Goal: Task Accomplishment & Management: Use online tool/utility

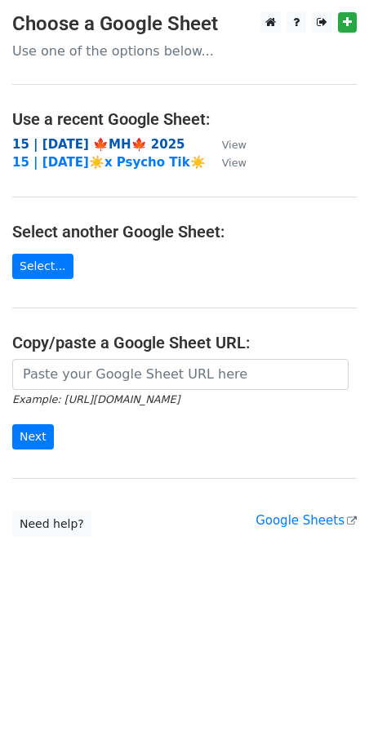
click at [42, 147] on strong "15 | [DATE] 🍁MH🍁 2025" at bounding box center [98, 144] width 173 height 15
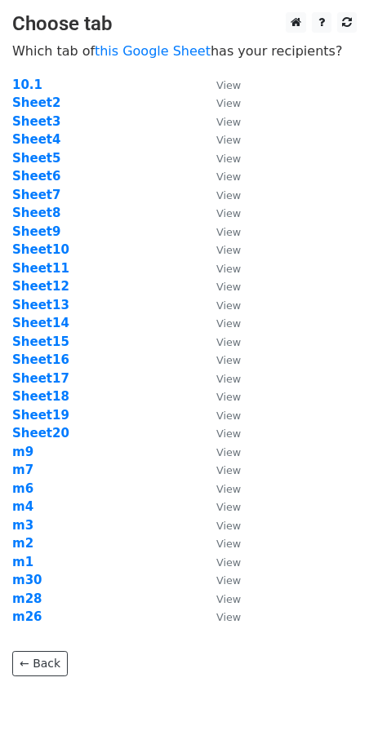
click at [148, 305] on td "Sheet13" at bounding box center [106, 305] width 188 height 19
click at [44, 324] on strong "Sheet14" at bounding box center [40, 323] width 57 height 15
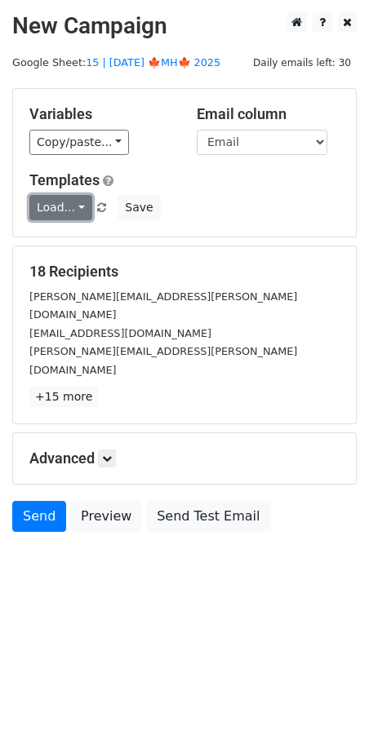
click at [61, 214] on link "Load..." at bounding box center [60, 207] width 63 height 25
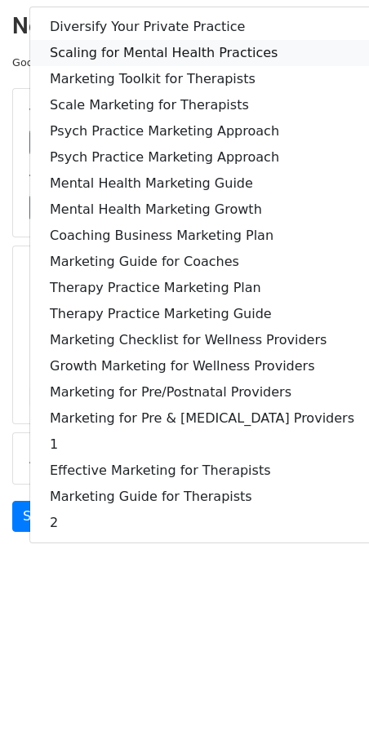
click at [145, 54] on link "Scaling for Mental Health Practices" at bounding box center [201, 53] width 343 height 26
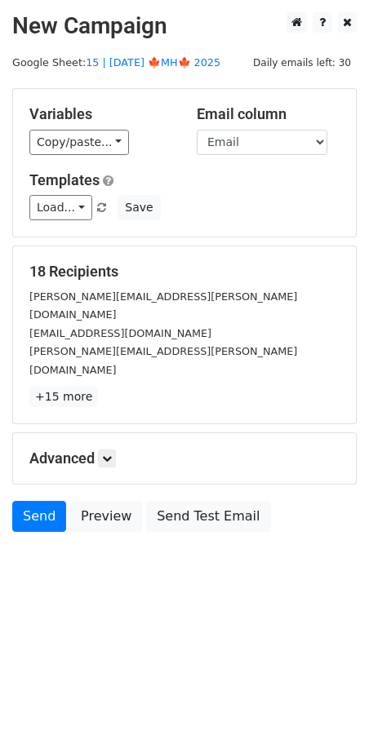
click at [106, 452] on form "Variables Copy/paste... {{Name}} {{Email}} Email column Name Email Templates Lo…" at bounding box center [184, 314] width 344 height 452
click at [107, 453] on icon at bounding box center [107, 458] width 10 height 10
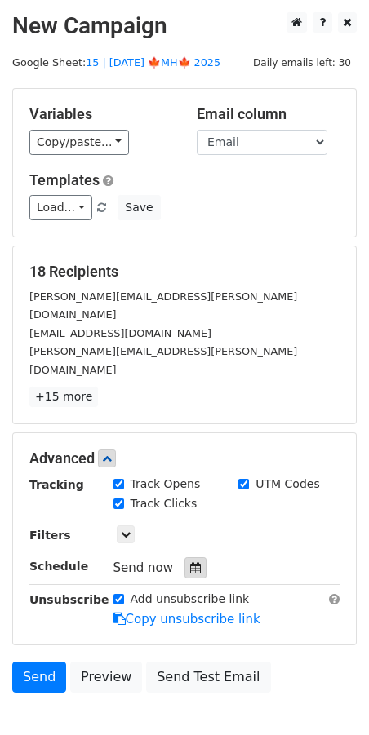
click at [190, 562] on icon at bounding box center [195, 567] width 11 height 11
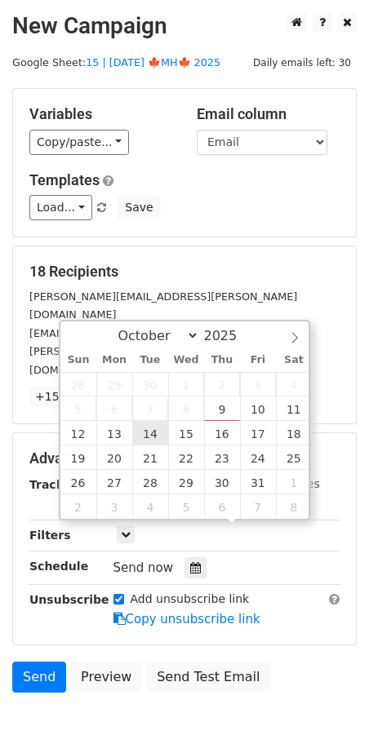
type input "2025-10-14 12:00"
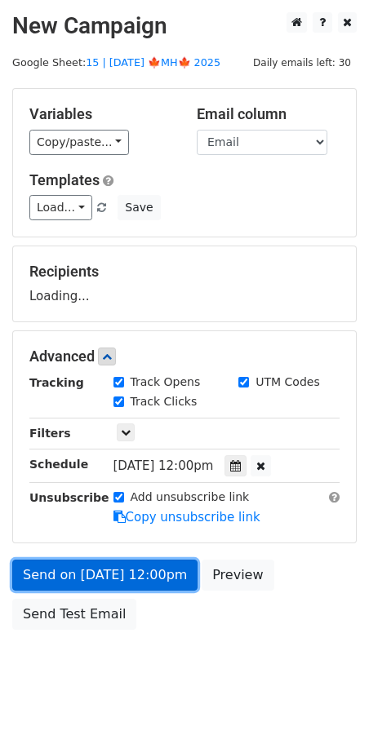
click at [124, 569] on link "Send on Oct 14 at 12:00pm" at bounding box center [104, 574] width 185 height 31
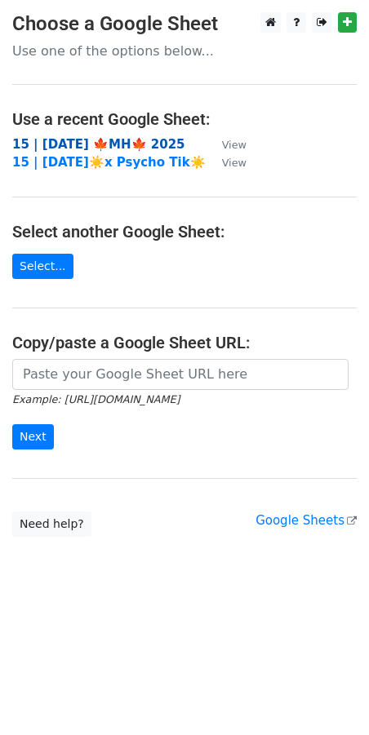
click at [114, 141] on strong "15 | [DATE] 🍁MH🍁 2025" at bounding box center [98, 144] width 173 height 15
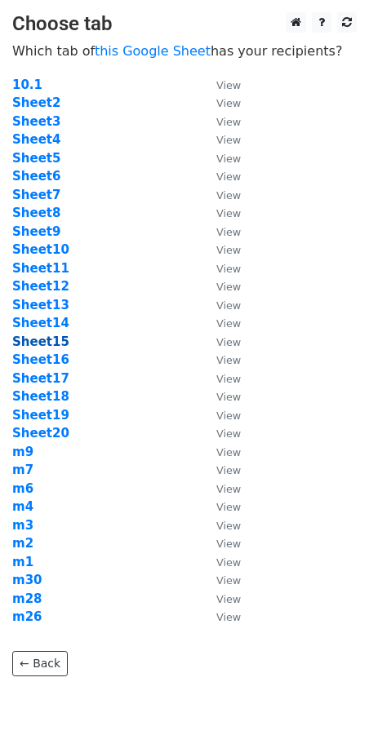
click at [51, 341] on strong "Sheet15" at bounding box center [40, 341] width 57 height 15
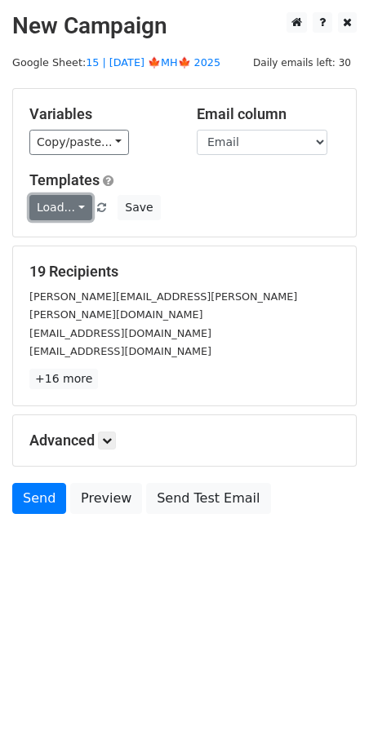
click at [55, 208] on link "Load..." at bounding box center [60, 207] width 63 height 25
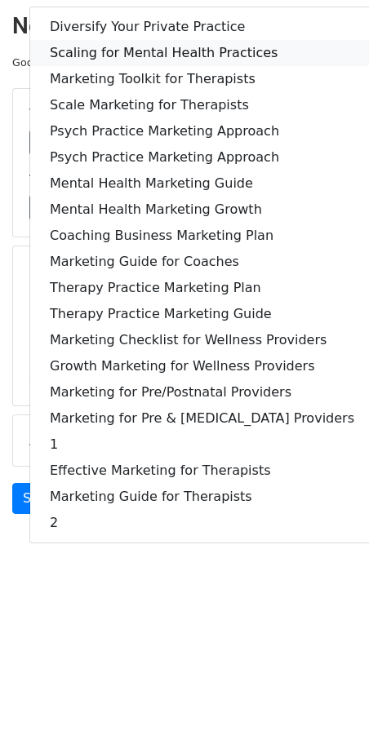
click at [138, 42] on link "Scaling for Mental Health Practices" at bounding box center [201, 53] width 343 height 26
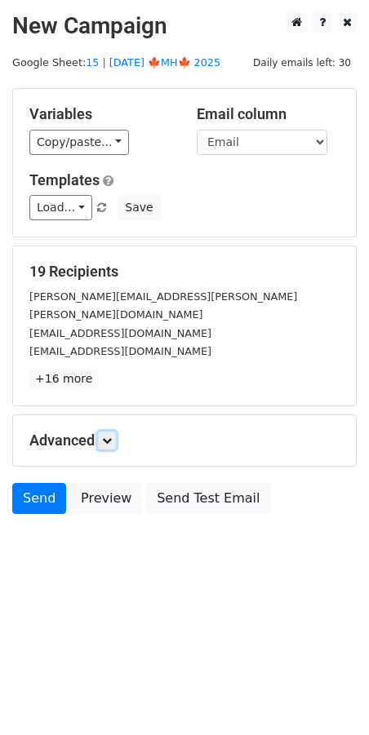
click at [111, 431] on link at bounding box center [107, 440] width 18 height 18
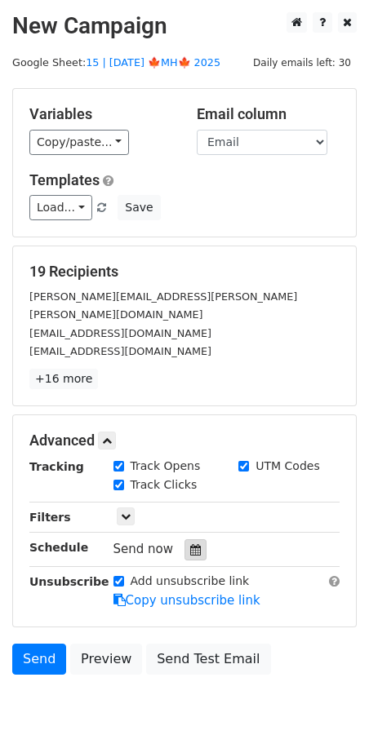
click at [184, 539] on div at bounding box center [195, 549] width 22 height 21
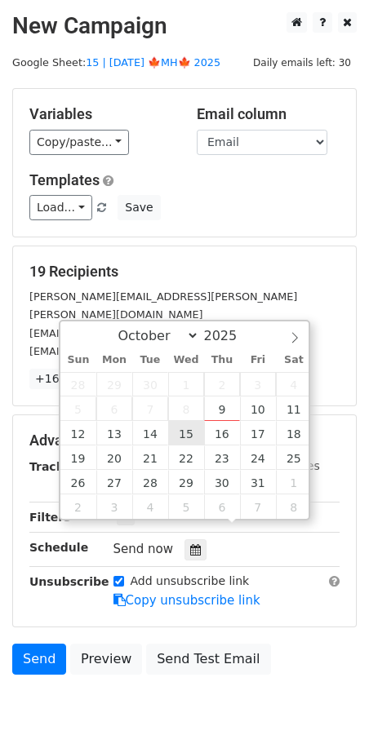
type input "2025-10-15 12:00"
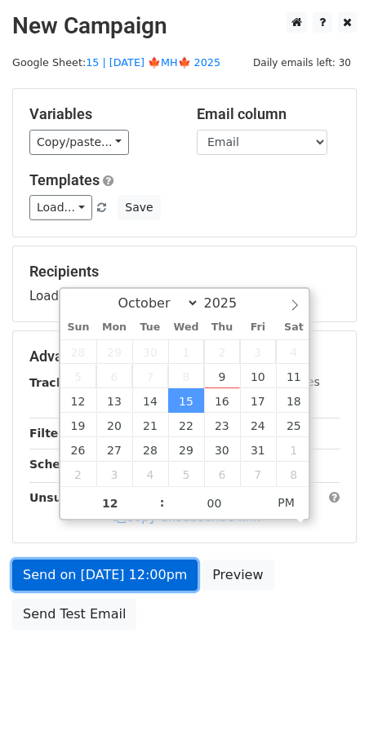
click at [116, 584] on link "Send on Oct 15 at 12:00pm" at bounding box center [104, 574] width 185 height 31
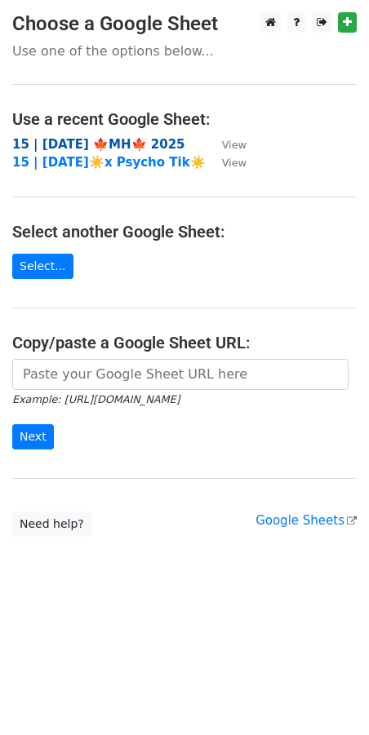
click at [141, 146] on strong "15 | OCT 1 🍁MH🍁 2025" at bounding box center [98, 144] width 173 height 15
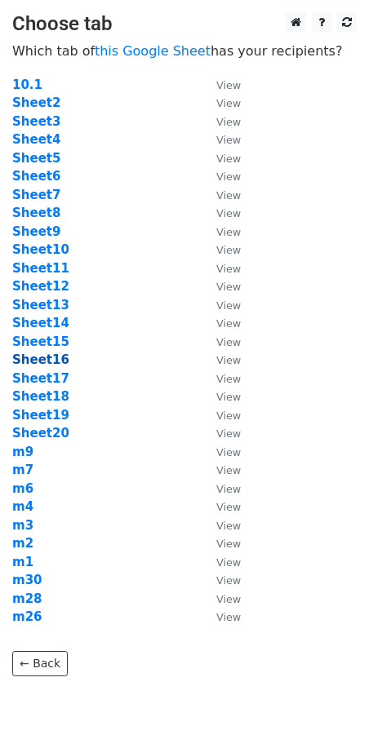
click at [33, 357] on strong "Sheet16" at bounding box center [40, 359] width 57 height 15
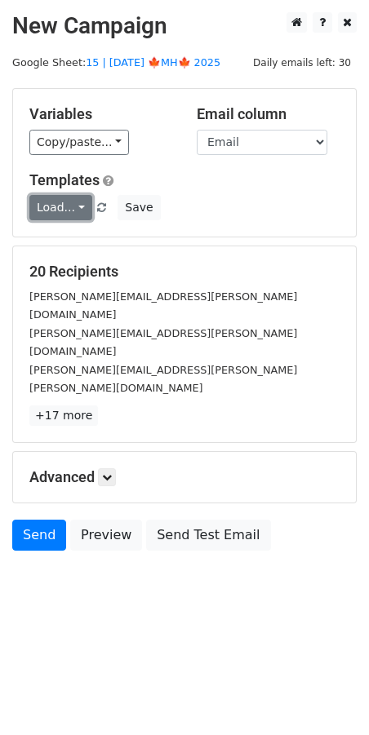
click at [67, 200] on link "Load..." at bounding box center [60, 207] width 63 height 25
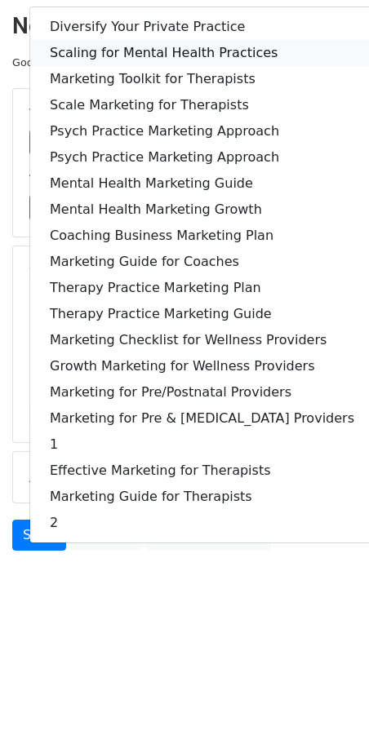
click at [144, 55] on link "Scaling for Mental Health Practices" at bounding box center [201, 53] width 343 height 26
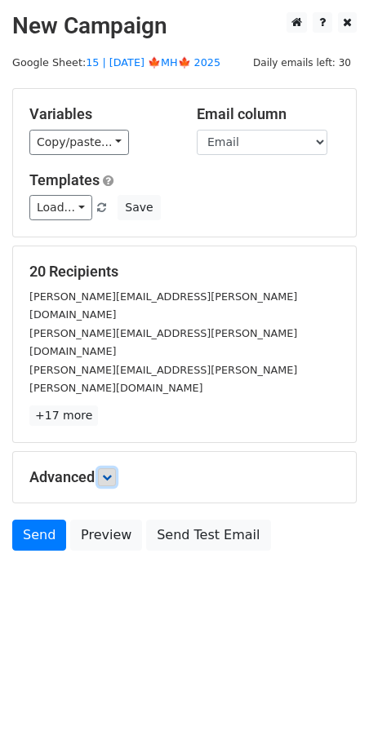
click at [109, 468] on link at bounding box center [107, 477] width 18 height 18
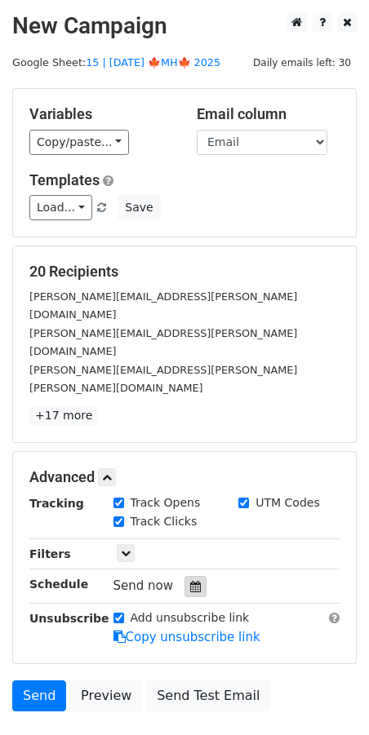
click at [188, 576] on div at bounding box center [195, 586] width 22 height 21
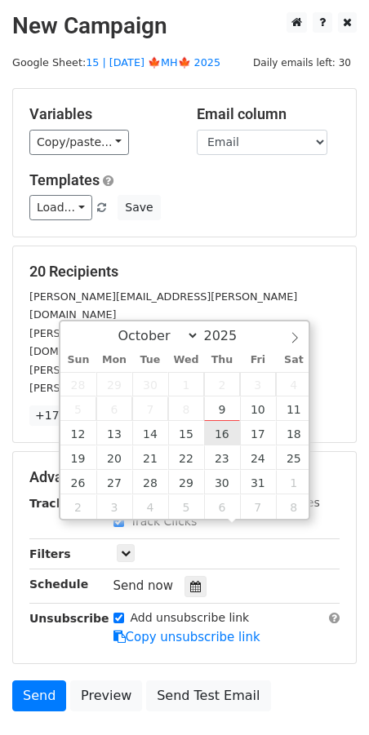
type input "2025-10-16 12:00"
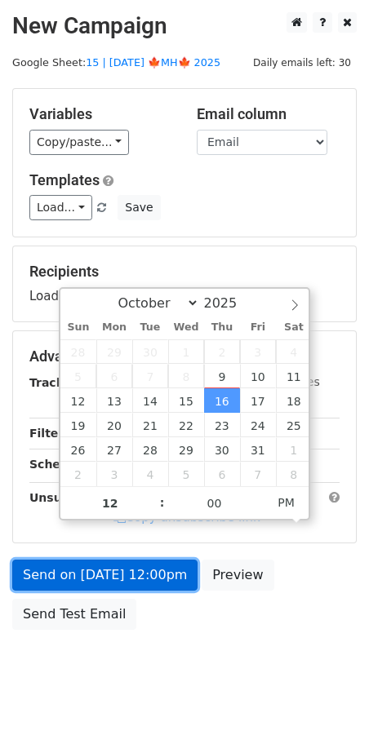
click at [129, 573] on link "Send on Oct 16 at 12:00pm" at bounding box center [104, 574] width 185 height 31
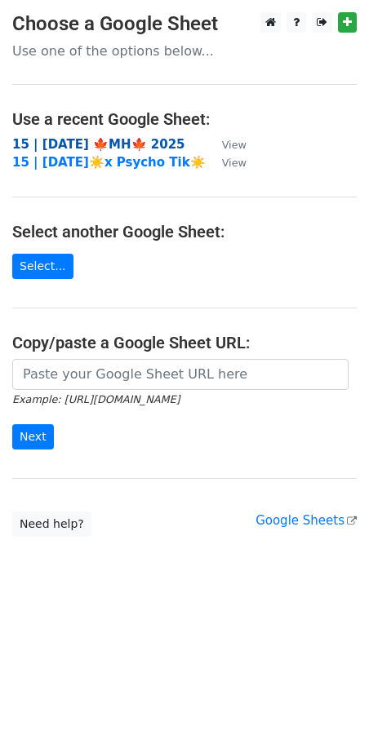
click at [115, 141] on strong "15 | [DATE] 🍁MH🍁 2025" at bounding box center [98, 144] width 173 height 15
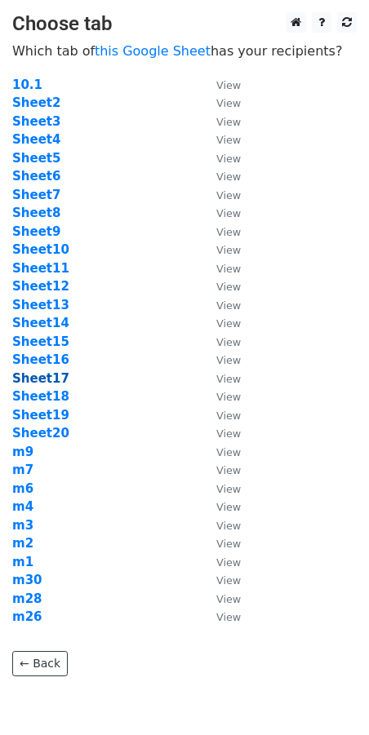
click at [39, 378] on strong "Sheet17" at bounding box center [40, 378] width 57 height 15
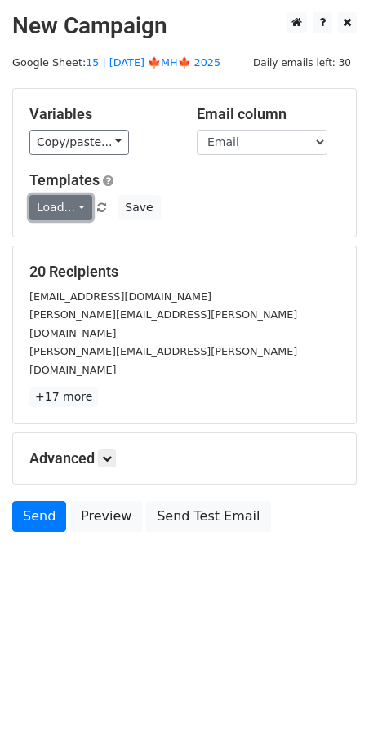
click at [67, 214] on link "Load..." at bounding box center [60, 207] width 63 height 25
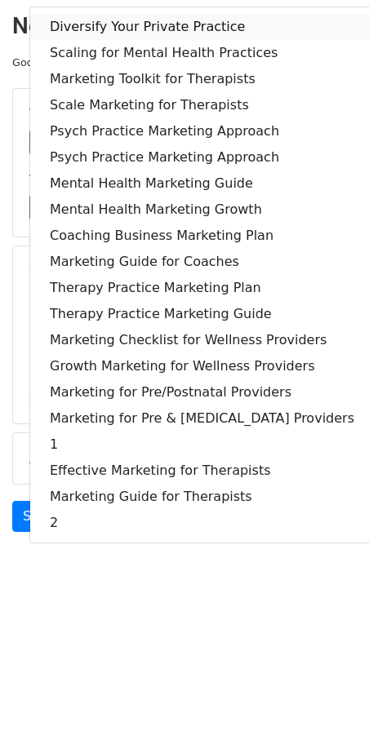
click at [139, 34] on link "Diversify Your Private Practice" at bounding box center [201, 27] width 343 height 26
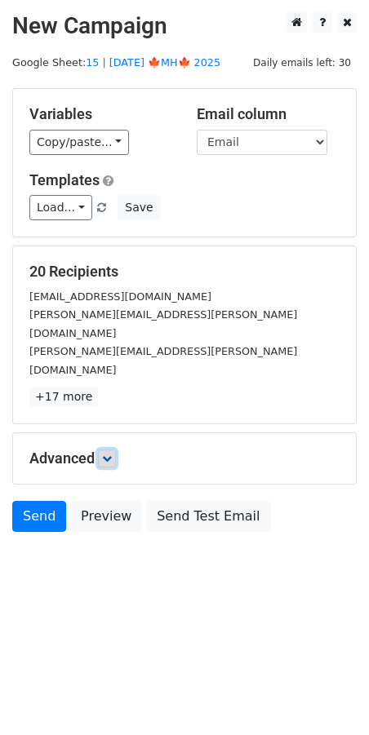
click at [111, 449] on link at bounding box center [107, 458] width 18 height 18
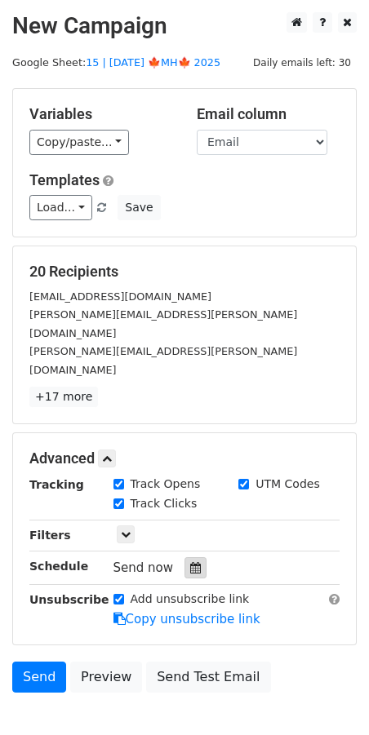
click at [191, 557] on div at bounding box center [195, 567] width 22 height 21
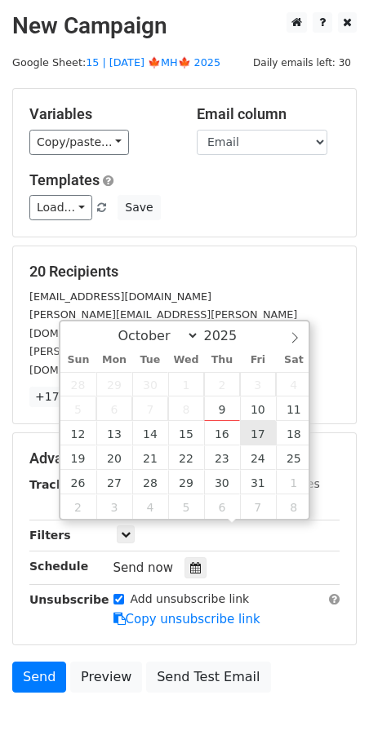
type input "2025-10-17 12:00"
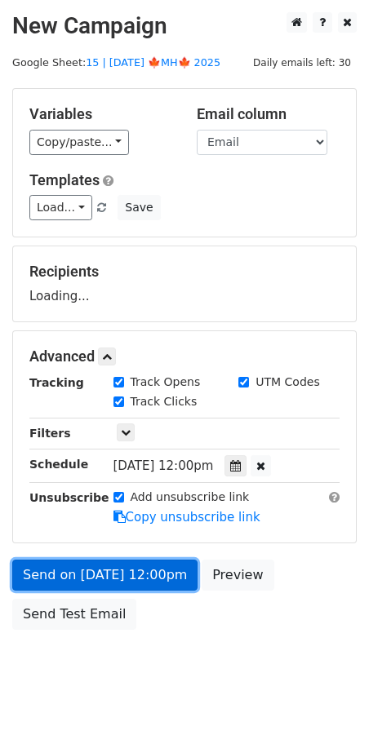
click at [153, 559] on link "Send on Oct 17 at 12:00pm" at bounding box center [104, 574] width 185 height 31
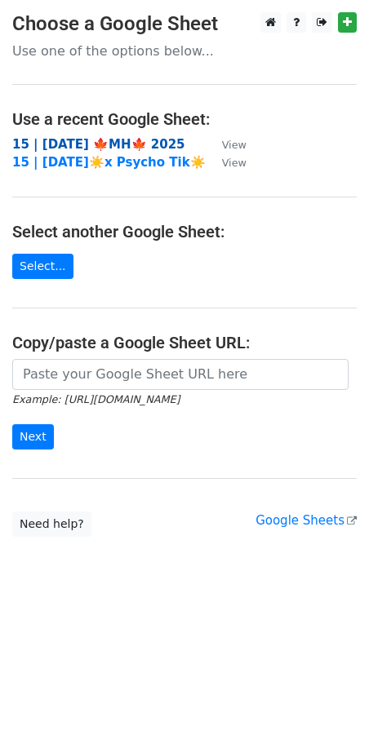
click at [100, 140] on strong "15 | [DATE] 🍁MH🍁 2025" at bounding box center [98, 144] width 173 height 15
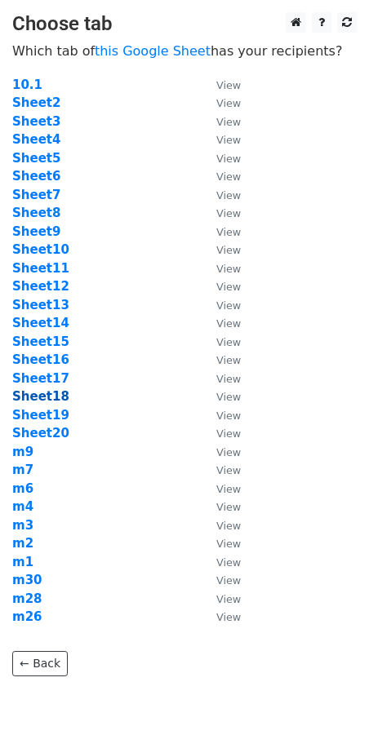
click at [46, 394] on strong "Sheet18" at bounding box center [40, 396] width 57 height 15
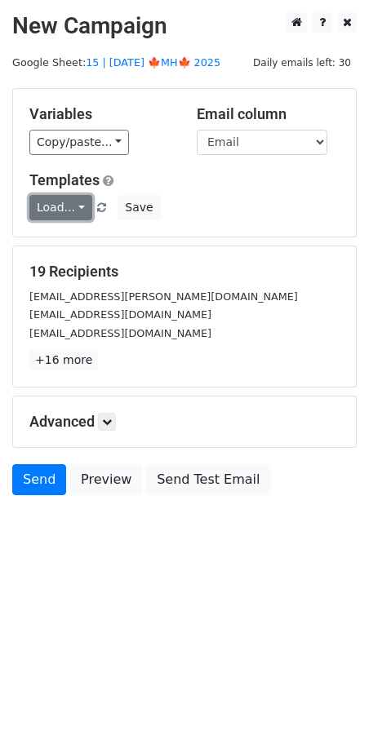
click at [67, 210] on link "Load..." at bounding box center [60, 207] width 63 height 25
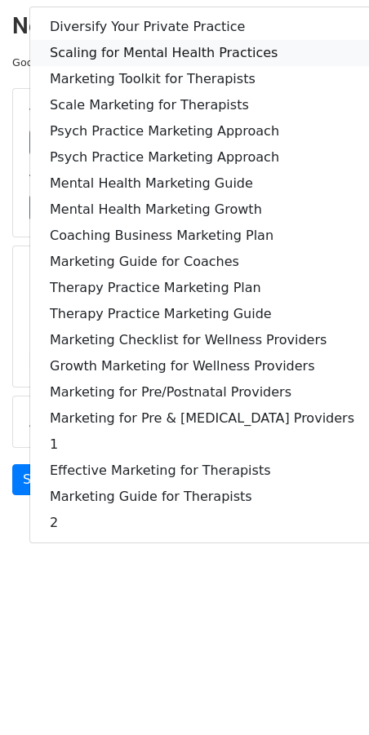
click at [153, 53] on link "Scaling for Mental Health Practices" at bounding box center [201, 53] width 343 height 26
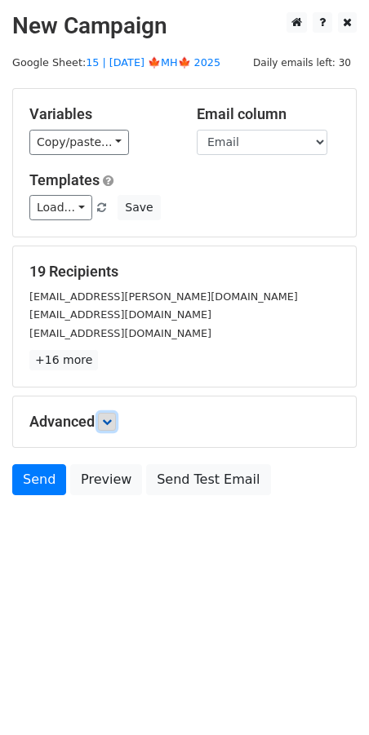
click at [116, 415] on link at bounding box center [107, 422] width 18 height 18
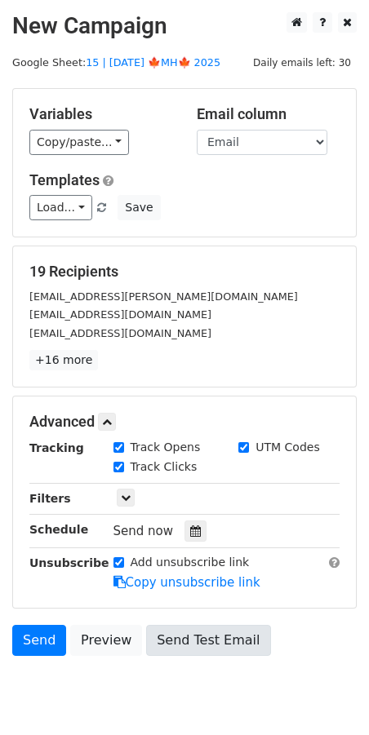
click at [184, 537] on div at bounding box center [195, 530] width 22 height 21
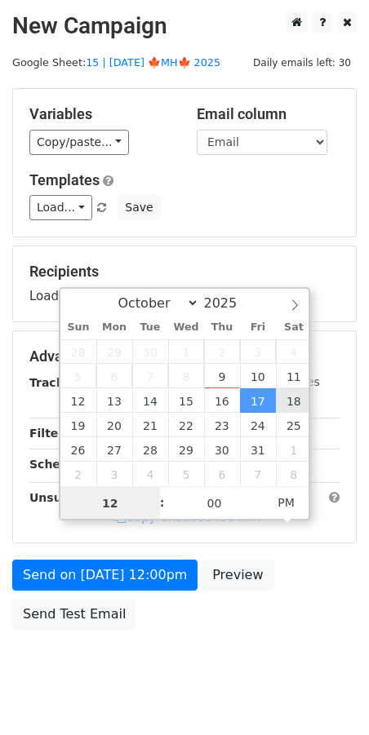
type input "2025-10-18 12:00"
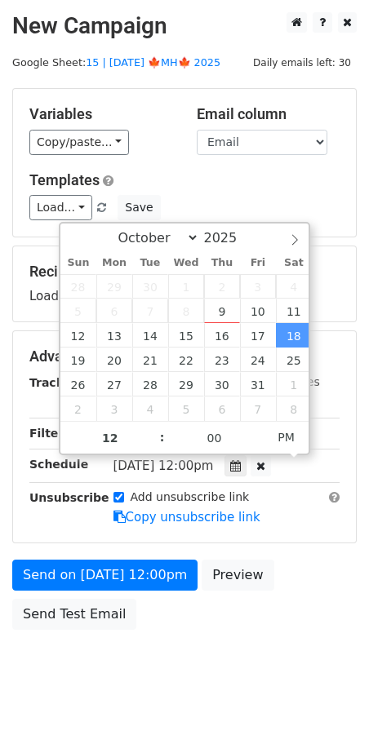
click at [157, 542] on div "Advanced Tracking Track Opens UTM Codes Track Clicks Filters Only include sprea…" at bounding box center [184, 436] width 343 height 211
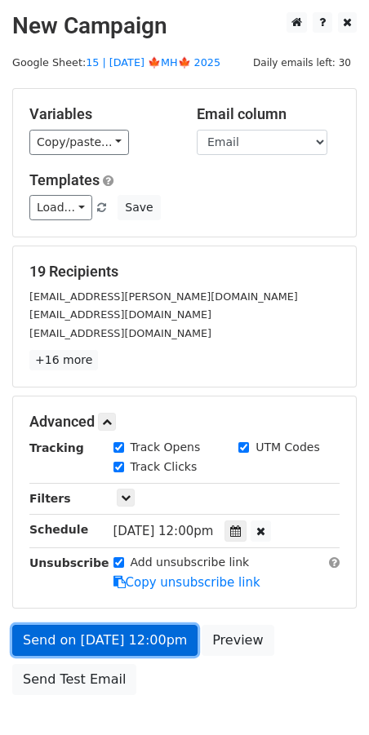
click at [147, 635] on link "Send on Oct 18 at 12:00pm" at bounding box center [104, 640] width 185 height 31
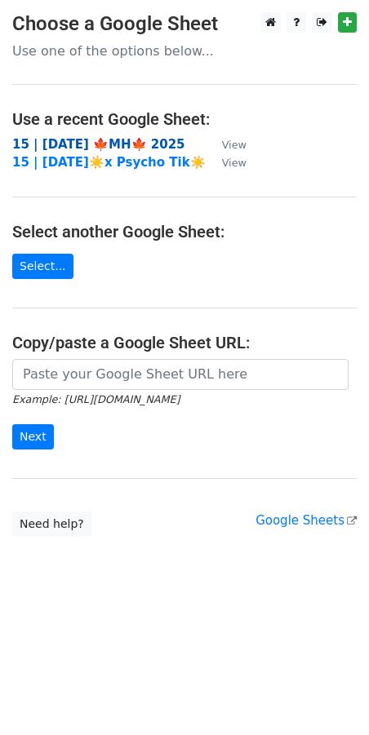
click at [93, 147] on strong "15 | [DATE] 🍁MH🍁 2025" at bounding box center [98, 144] width 173 height 15
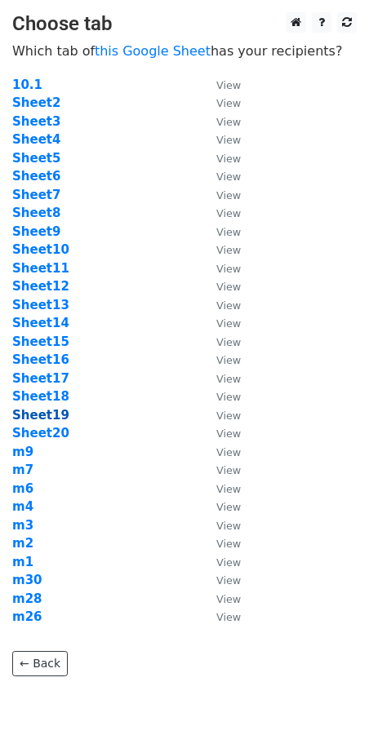
click at [39, 415] on strong "Sheet19" at bounding box center [40, 415] width 57 height 15
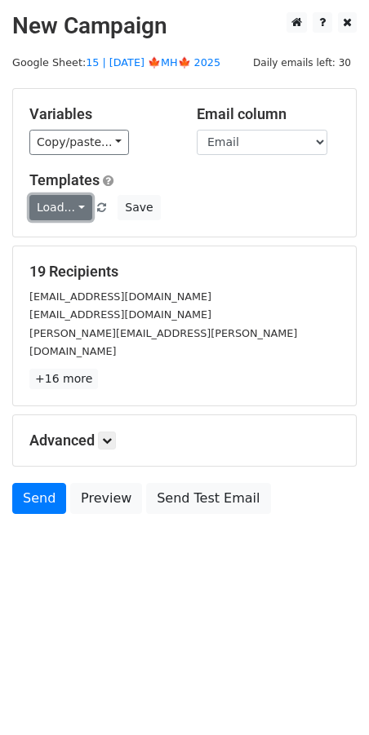
click at [70, 204] on link "Load..." at bounding box center [60, 207] width 63 height 25
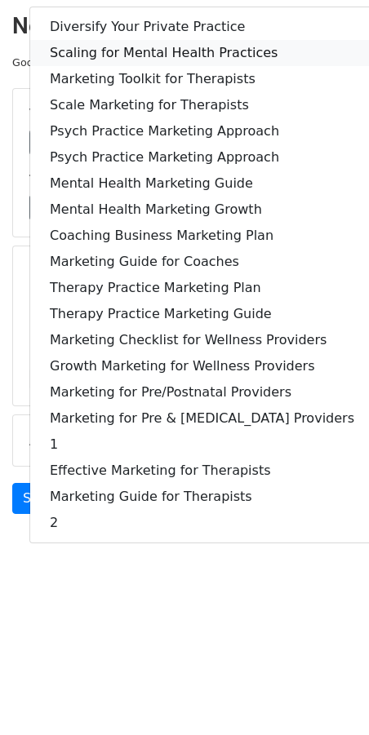
click at [161, 64] on link "Scaling for Mental Health Practices" at bounding box center [201, 53] width 343 height 26
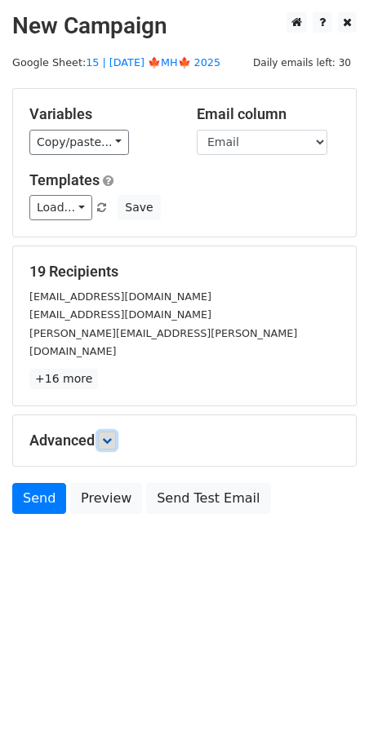
click at [112, 436] on icon at bounding box center [107, 441] width 10 height 10
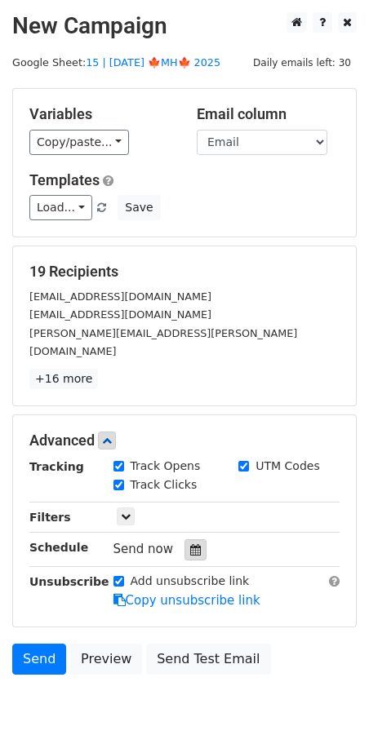
click at [189, 539] on div at bounding box center [195, 549] width 22 height 21
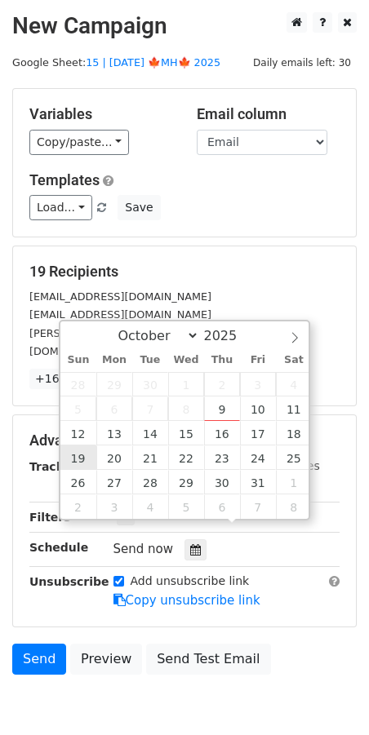
type input "2025-10-19 12:00"
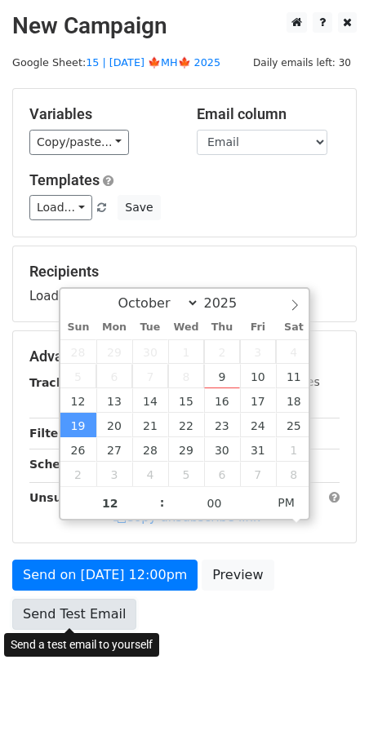
click at [109, 599] on link "Send Test Email" at bounding box center [74, 614] width 124 height 31
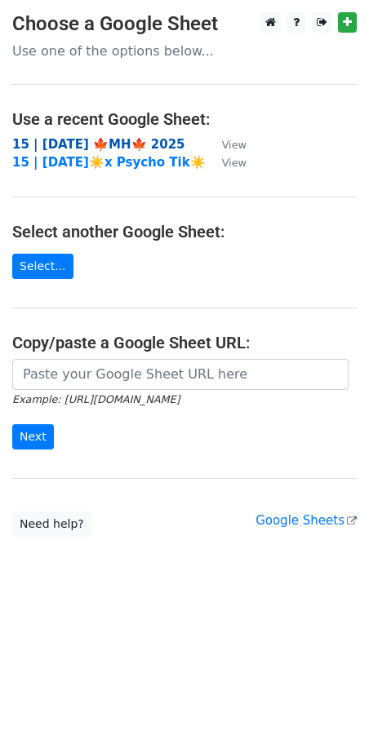
click at [117, 144] on strong "15 | [DATE] 🍁MH🍁 2025" at bounding box center [98, 144] width 173 height 15
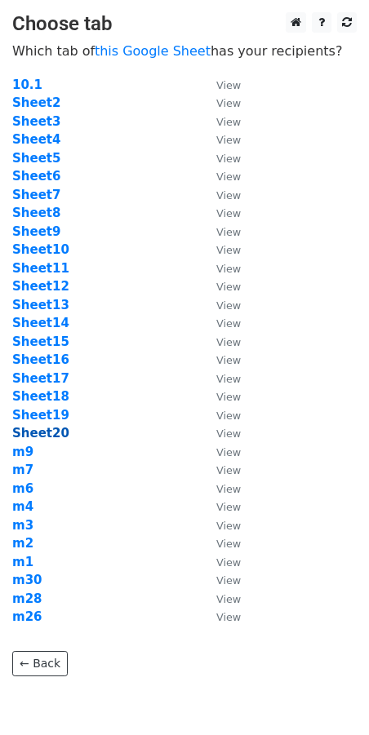
click at [47, 431] on strong "Sheet20" at bounding box center [40, 433] width 57 height 15
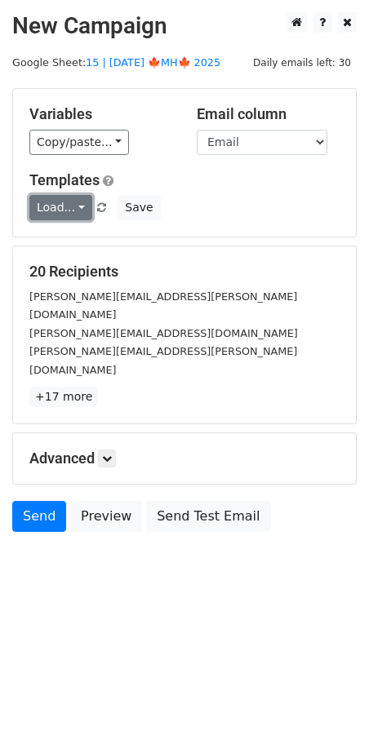
click at [66, 205] on link "Load..." at bounding box center [60, 207] width 63 height 25
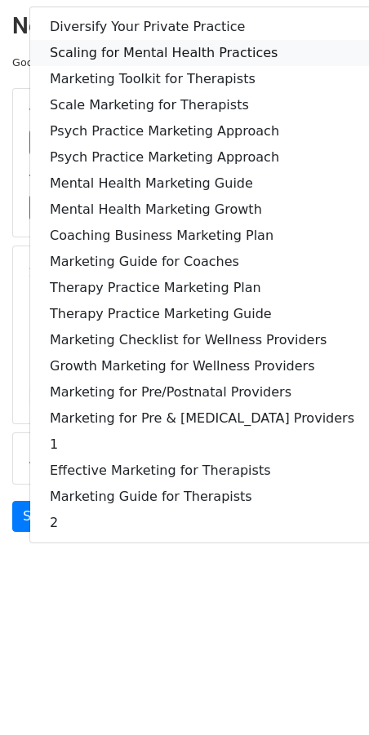
click at [140, 57] on link "Scaling for Mental Health Practices" at bounding box center [201, 53] width 343 height 26
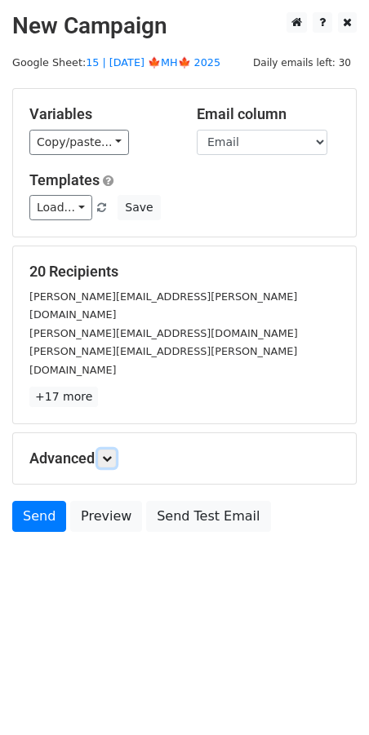
drag, startPoint x: 112, startPoint y: 419, endPoint x: 124, endPoint y: 429, distance: 15.7
click at [112, 453] on icon at bounding box center [107, 458] width 10 height 10
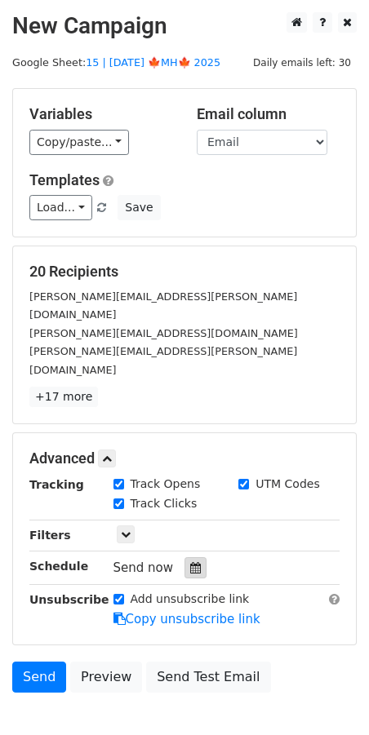
click at [191, 562] on icon at bounding box center [195, 567] width 11 height 11
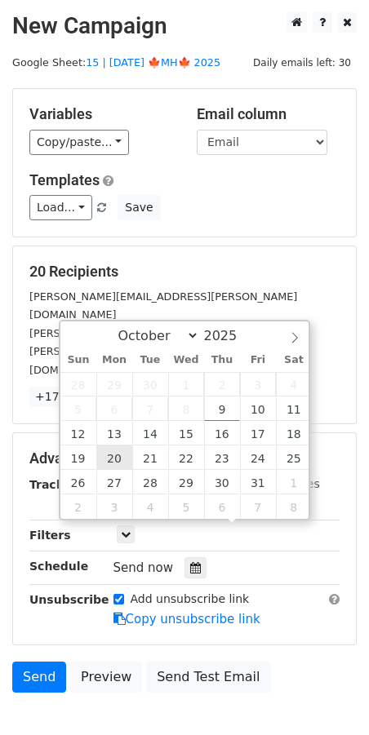
type input "[DATE] 12:00"
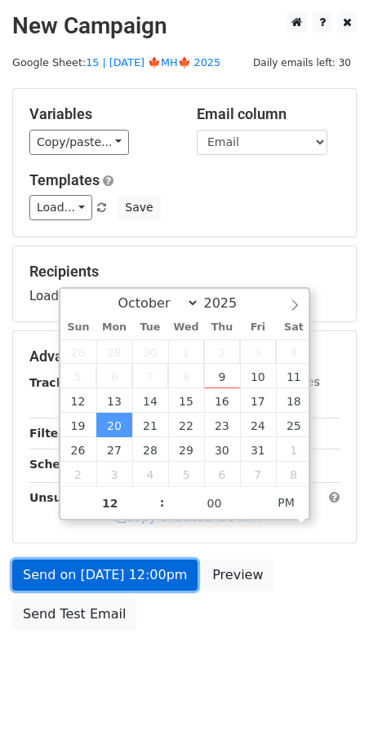
click at [122, 572] on link "Send on [DATE] 12:00pm" at bounding box center [104, 574] width 185 height 31
